Goal: Information Seeking & Learning: Learn about a topic

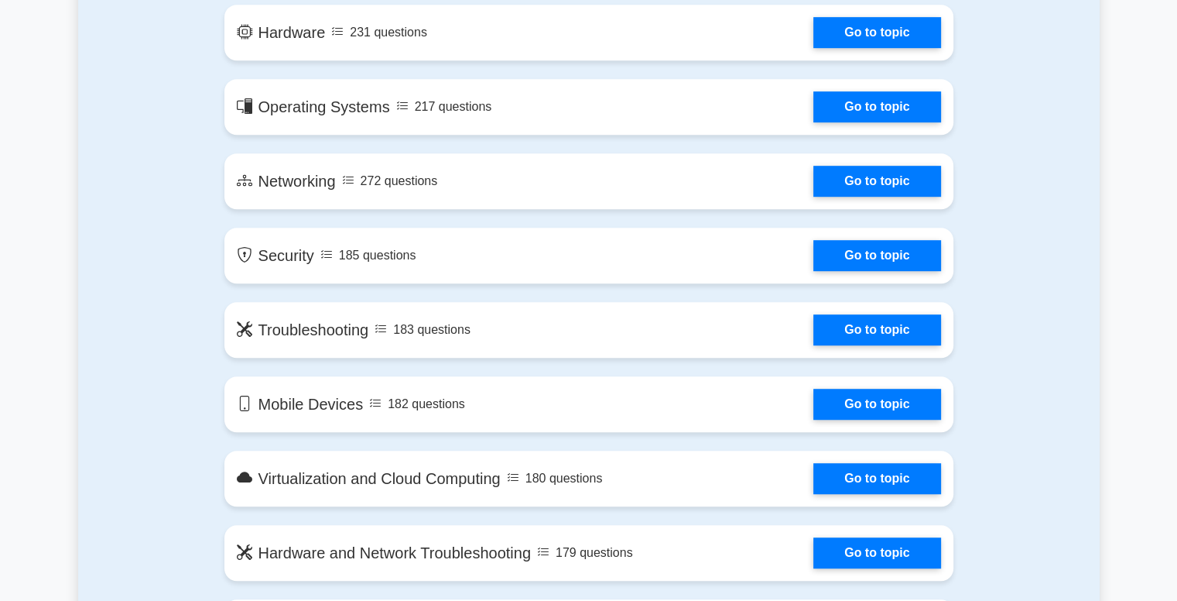
scroll to position [901, 0]
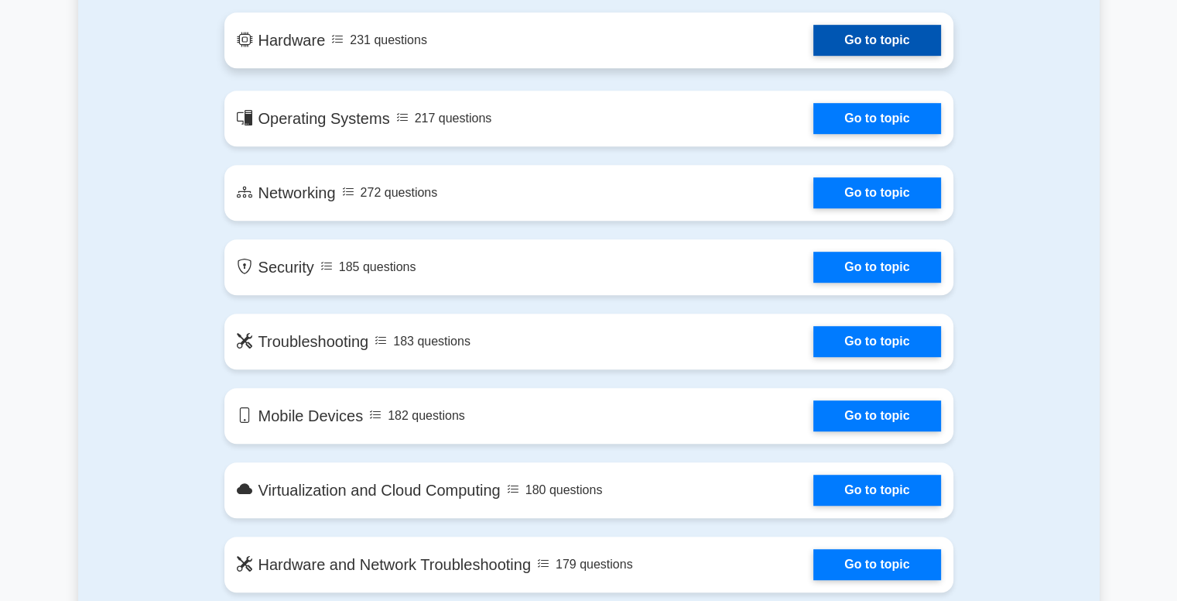
click at [879, 43] on link "Go to topic" at bounding box center [876, 40] width 127 height 31
